Goal: Information Seeking & Learning: Learn about a topic

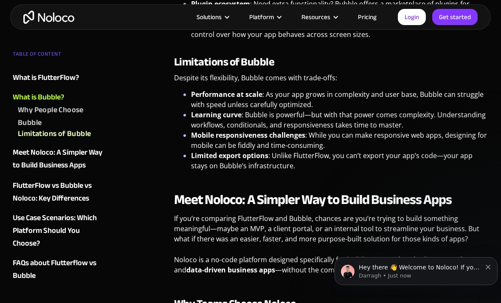
scroll to position [1062, 0]
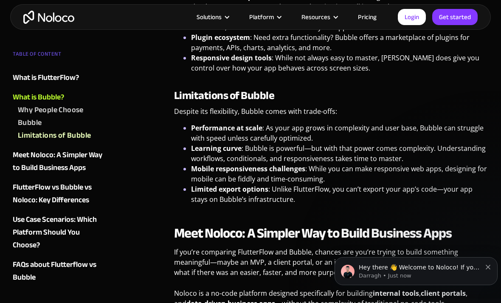
click at [41, 15] on img "home" at bounding box center [48, 17] width 51 height 13
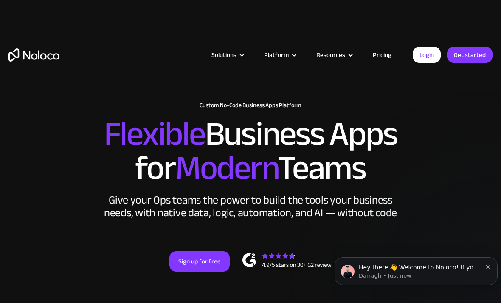
click at [380, 57] on link "Pricing" at bounding box center [382, 54] width 40 height 11
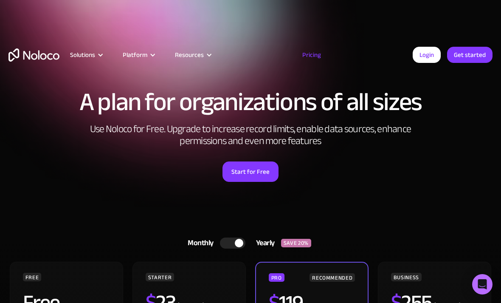
click at [131, 54] on div "Platform" at bounding box center [135, 54] width 25 height 11
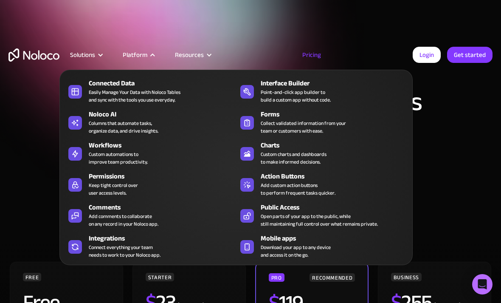
click at [94, 152] on div "Custom automations to improve team productivity." at bounding box center [118, 157] width 59 height 15
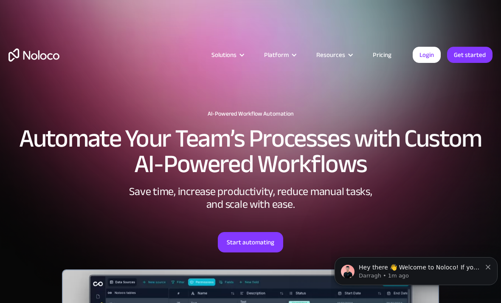
click at [231, 58] on div "Solutions" at bounding box center [223, 54] width 25 height 11
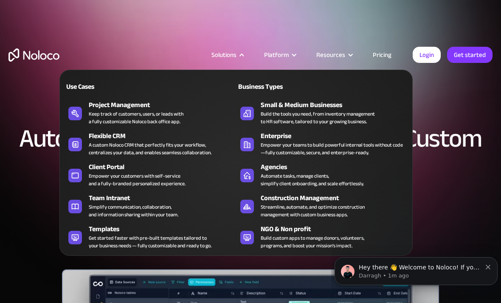
click at [240, 174] on link "Agencies Automate tasks, manage clients, simplify client onboarding, and scale …" at bounding box center [322, 174] width 172 height 29
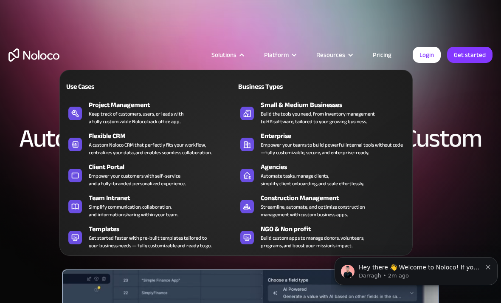
click at [276, 58] on div "Platform" at bounding box center [276, 54] width 25 height 11
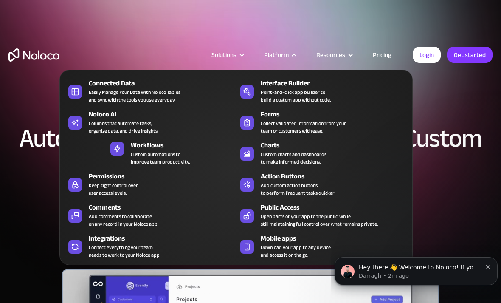
click at [295, 178] on div "Action Buttons" at bounding box center [336, 176] width 151 height 10
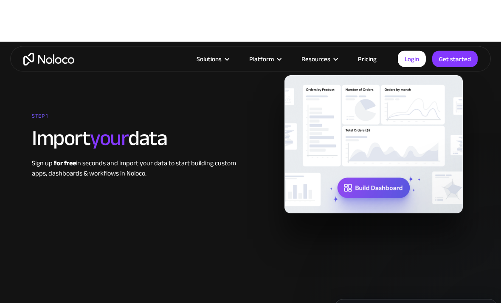
scroll to position [1108, 0]
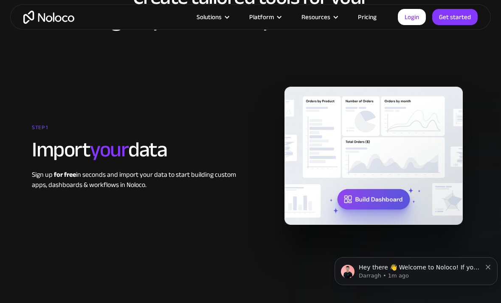
click at [375, 198] on img at bounding box center [373, 156] width 178 height 138
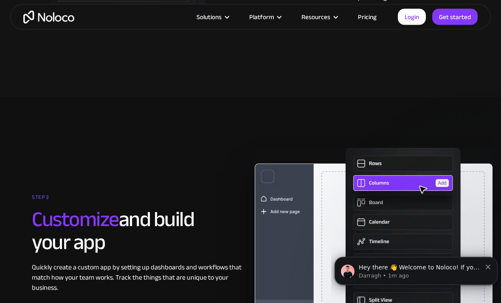
scroll to position [1554, 0]
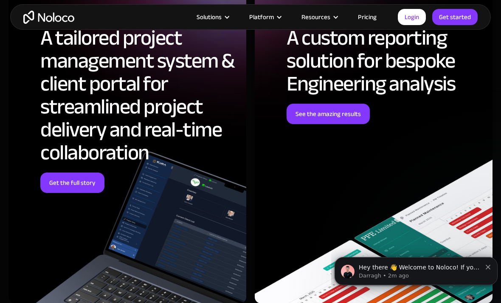
scroll to position [2555, 0]
